Goal: Task Accomplishment & Management: Use online tool/utility

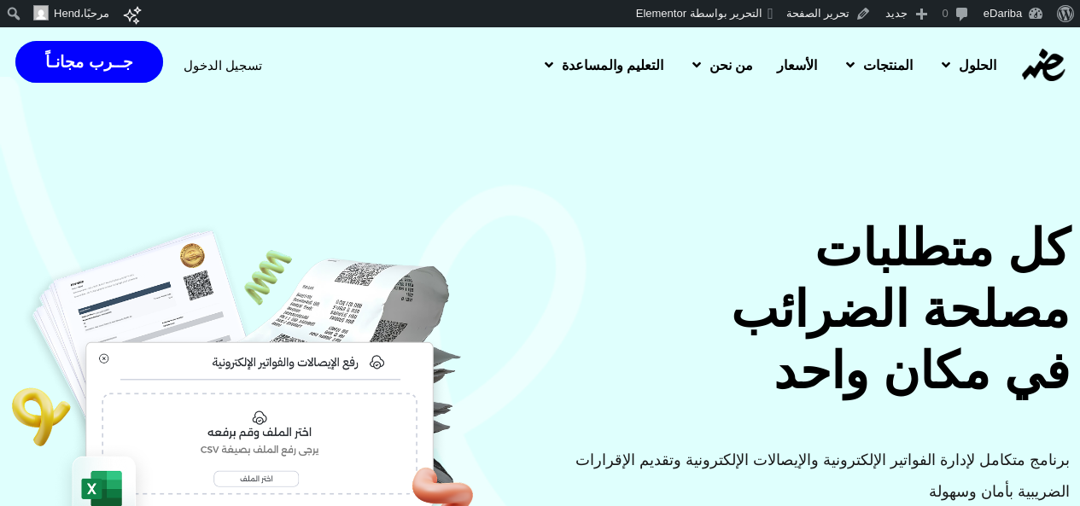
click at [102, 78] on link "جــرب مجانـاً" at bounding box center [88, 62] width 147 height 42
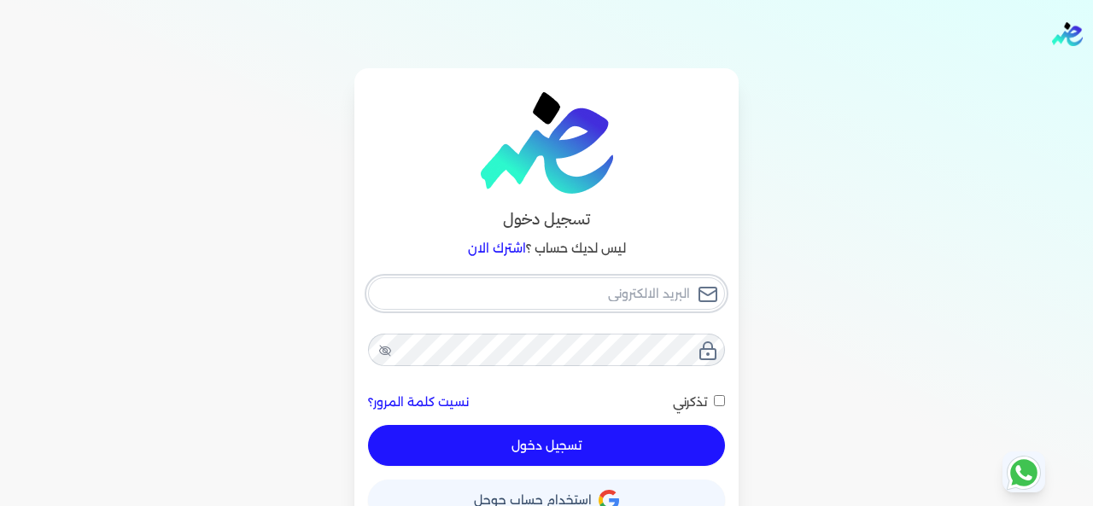
click at [582, 295] on input "email" at bounding box center [546, 294] width 357 height 32
paste input "[EMAIL_ADDRESS][DOMAIN_NAME]"
type input "[EMAIL_ADDRESS][DOMAIN_NAME]"
checkbox input "false"
type input "[EMAIL_ADDRESS][DOMAIN_NAME]"
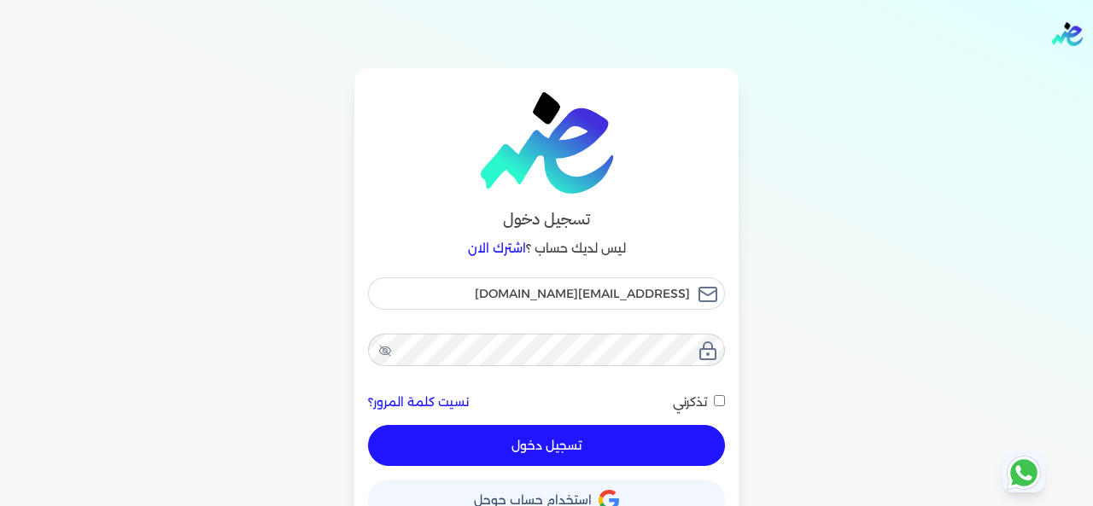
click at [714, 399] on span at bounding box center [710, 402] width 7 height 22
click at [717, 399] on input "تذكرني" at bounding box center [719, 400] width 11 height 11
checkbox input "true"
click at [589, 438] on button "تسجيل دخول" at bounding box center [546, 445] width 357 height 41
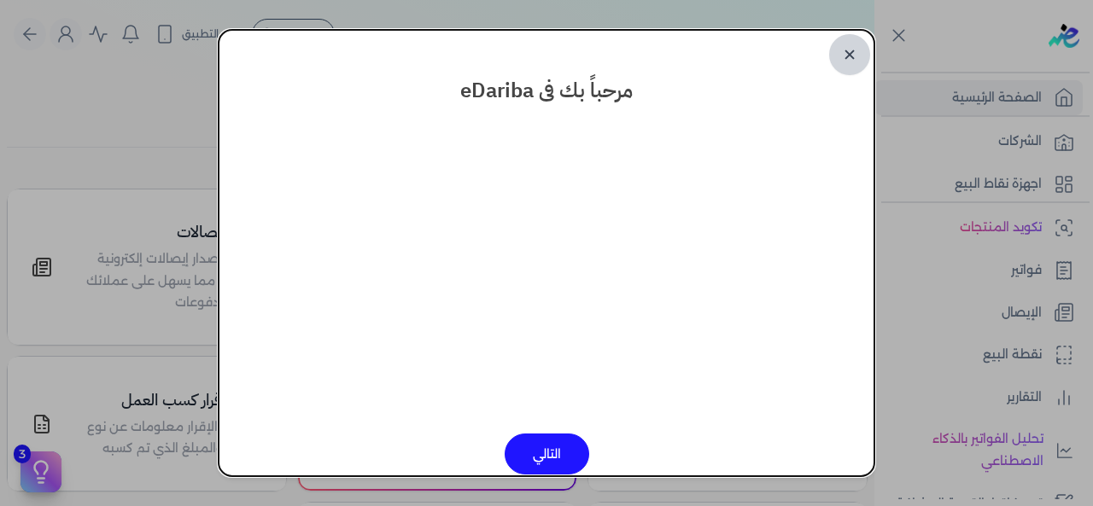
click at [847, 56] on link "✕" at bounding box center [849, 54] width 41 height 41
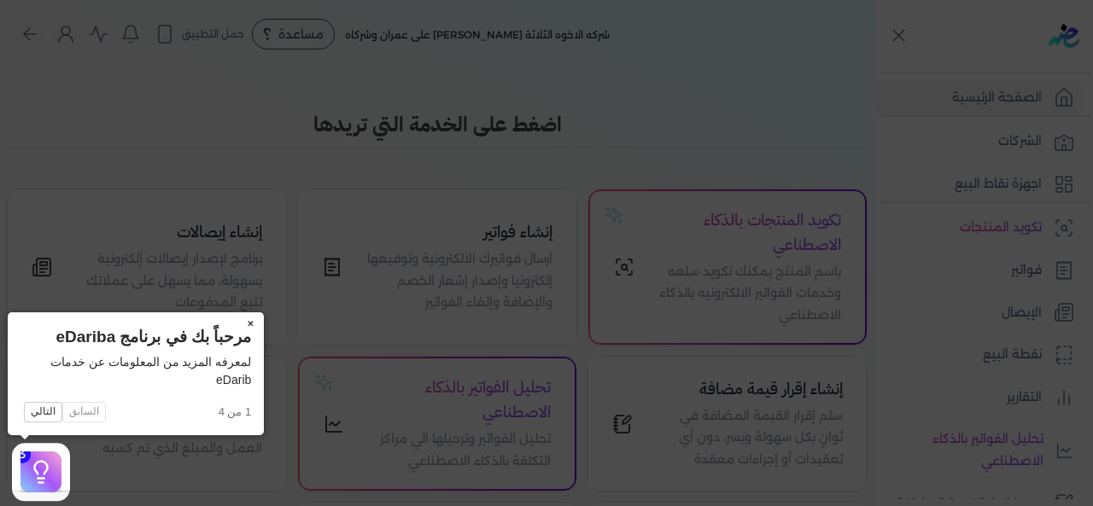
click at [248, 325] on button "×" at bounding box center [250, 325] width 27 height 24
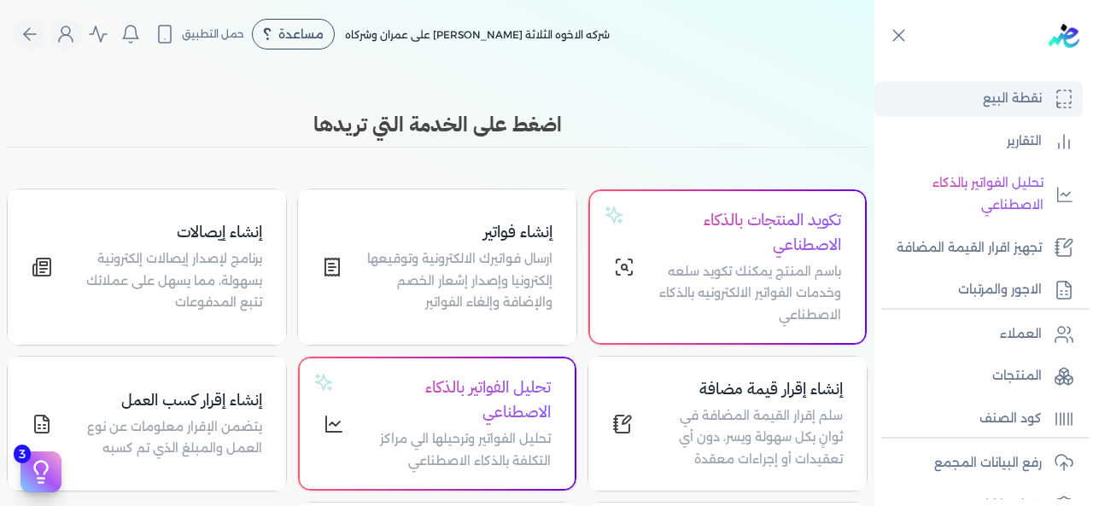
scroll to position [415, 0]
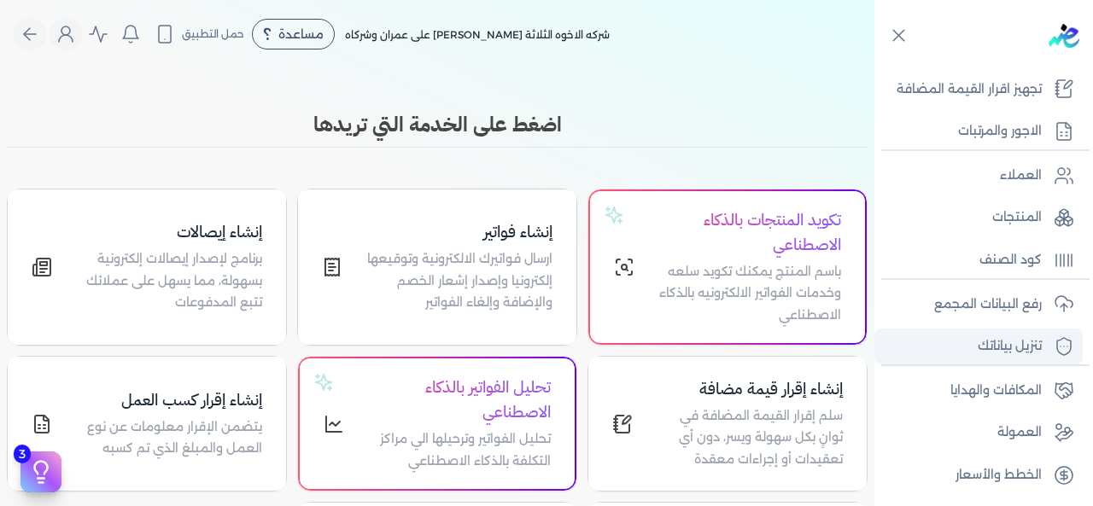
click at [998, 345] on p "تنزيل بياناتك" at bounding box center [1010, 347] width 64 height 22
